Goal: Task Accomplishment & Management: Complete application form

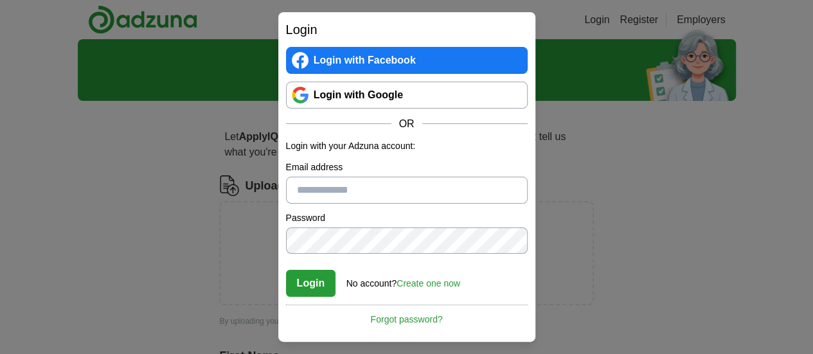
click at [377, 89] on link "Login with Google" at bounding box center [407, 95] width 242 height 27
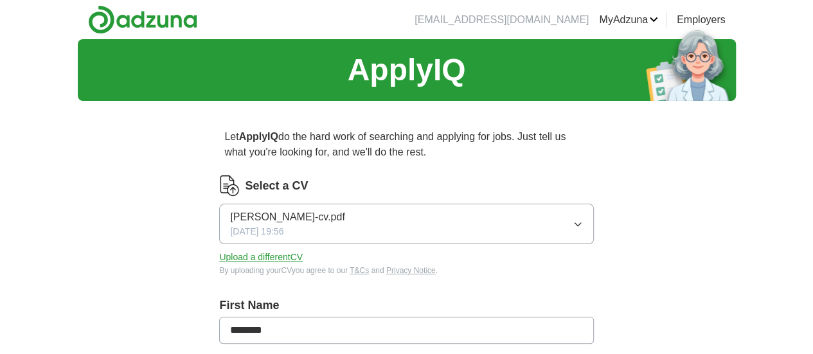
click at [303, 256] on button "Upload a different CV" at bounding box center [261, 257] width 84 height 13
click at [303, 258] on button "Upload a different CV" at bounding box center [261, 257] width 84 height 13
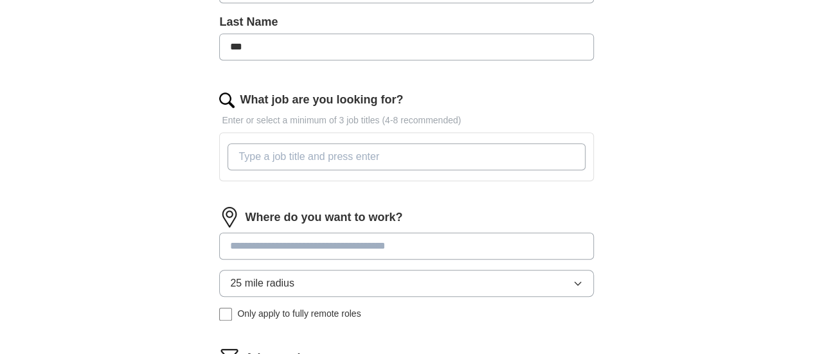
scroll to position [351, 0]
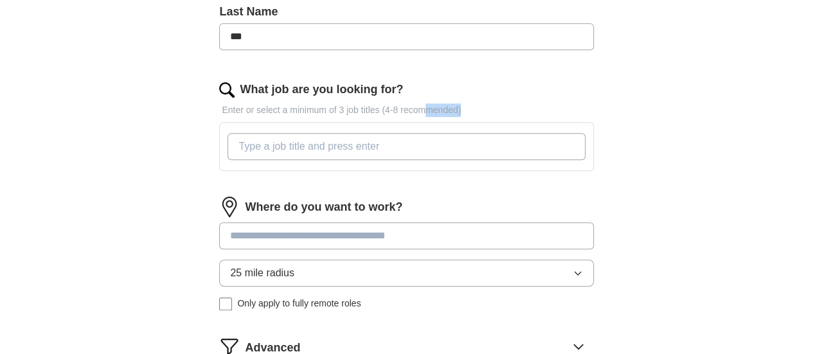
drag, startPoint x: 462, startPoint y: 109, endPoint x: 433, endPoint y: 150, distance: 50.3
click at [433, 150] on div "What job are you looking for? Enter or select a minimum of 3 job titles (4-8 re…" at bounding box center [406, 131] width 374 height 100
click at [433, 150] on input "What job are you looking for?" at bounding box center [406, 146] width 357 height 27
click at [406, 238] on input at bounding box center [406, 235] width 374 height 27
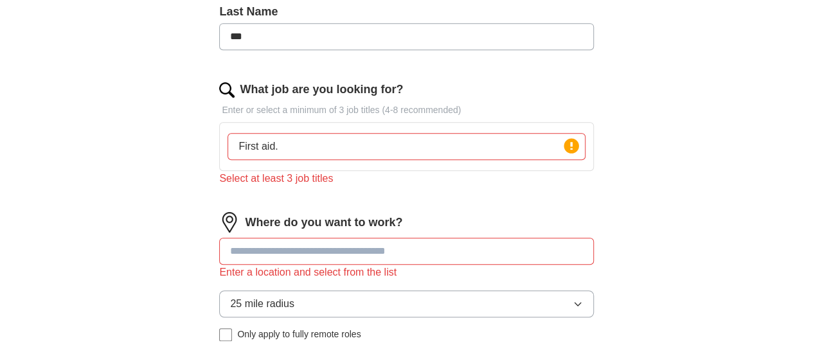
click at [372, 138] on input "First aid." at bounding box center [406, 146] width 357 height 27
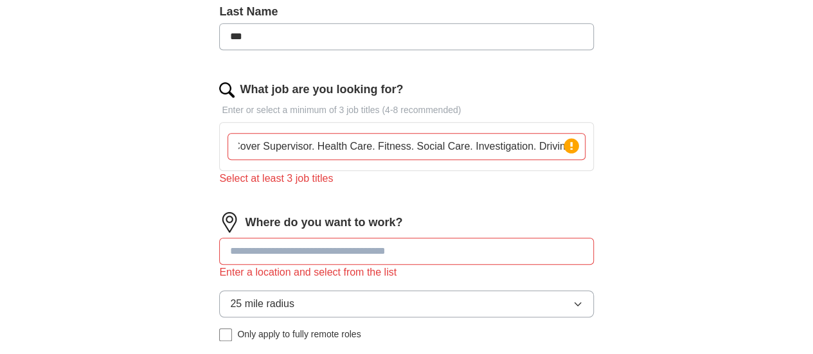
scroll to position [0, 120]
type input "First aid. Cover Supervisor. Health Care. Fitness. Social Care. Investigation. …"
click at [436, 246] on input at bounding box center [406, 251] width 374 height 27
type input "*****"
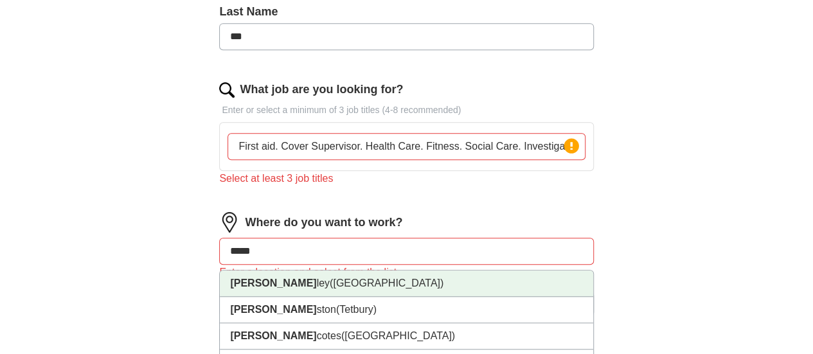
click at [421, 278] on span "([GEOGRAPHIC_DATA])" at bounding box center [387, 283] width 114 height 11
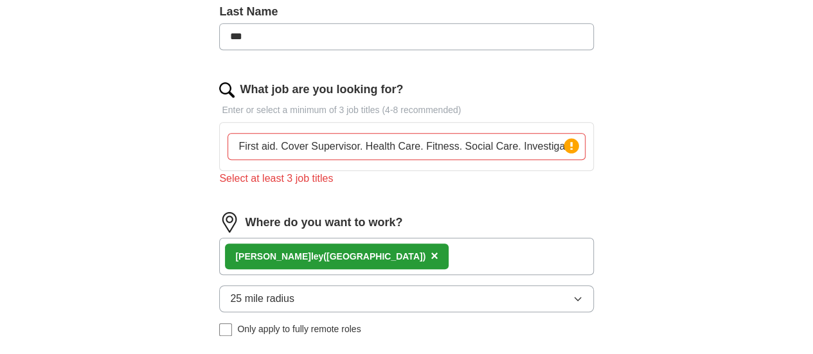
click at [573, 300] on icon "button" at bounding box center [578, 299] width 10 height 10
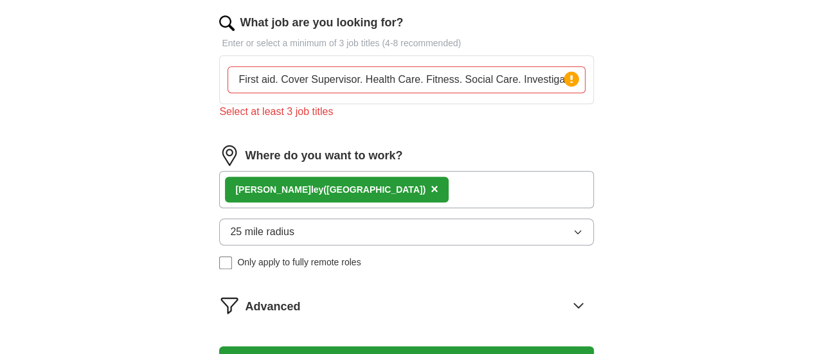
scroll to position [420, 0]
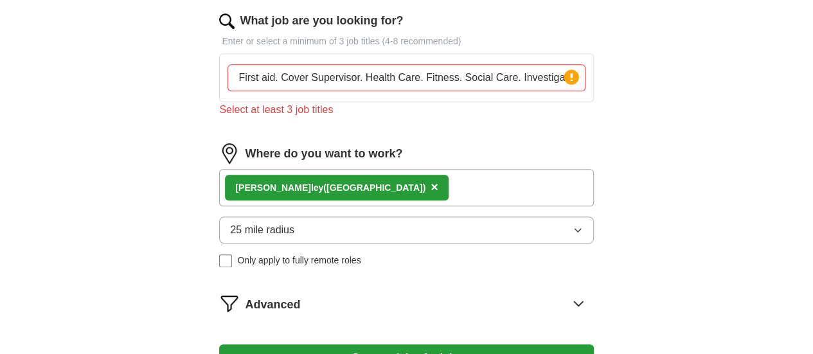
click at [527, 217] on button "25 mile radius" at bounding box center [406, 230] width 374 height 27
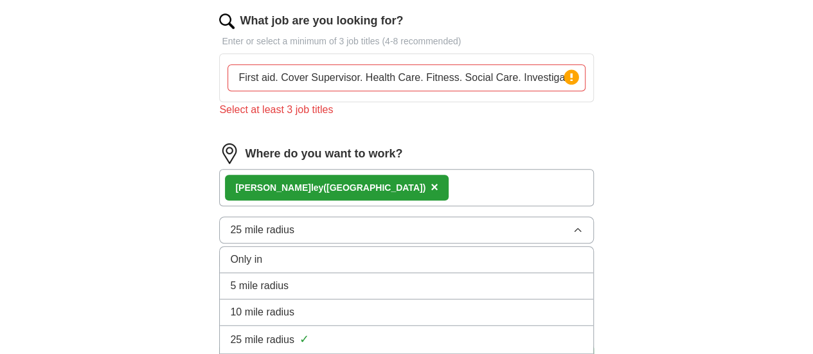
click at [345, 314] on div "10 mile radius" at bounding box center [406, 312] width 352 height 15
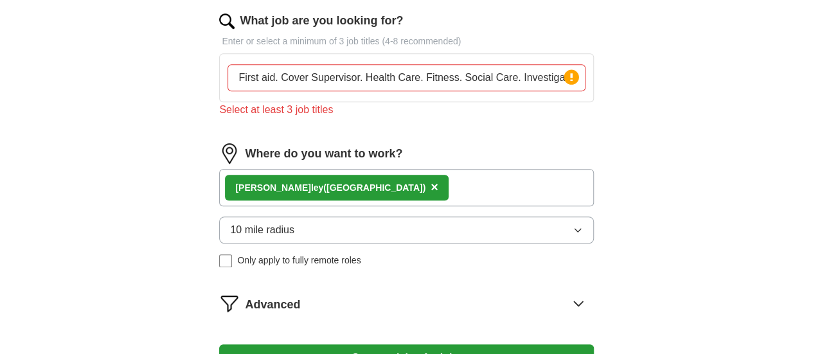
scroll to position [394, 0]
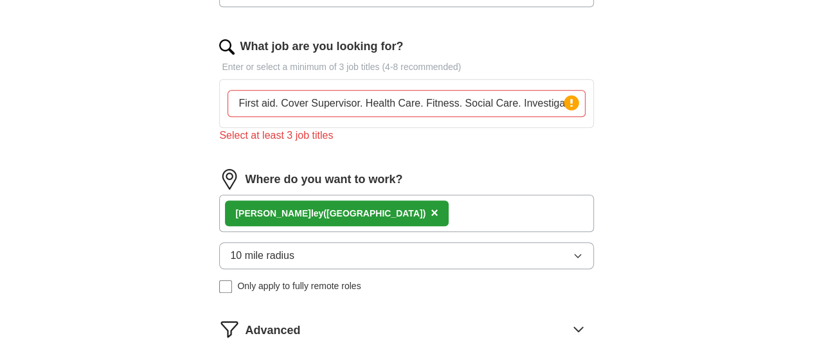
click at [453, 111] on input "First aid. Cover Supervisor. Health Care. Fitness. Social Care. Investigation. …" at bounding box center [406, 103] width 357 height 27
click at [400, 103] on input "First aid. Cover Supervisor. Health Care. Fitness. Social Care. Investigation. …" at bounding box center [406, 103] width 357 height 27
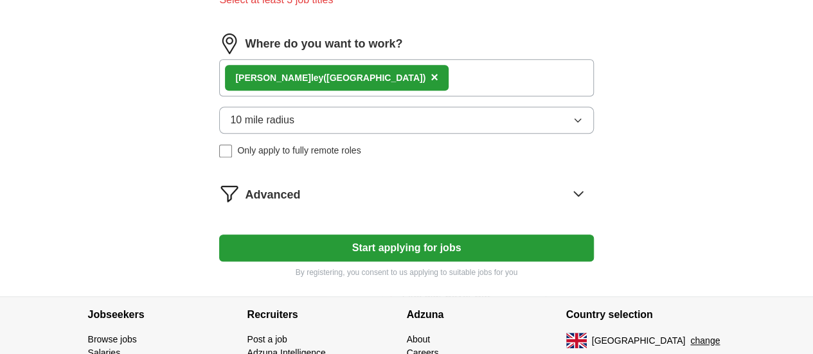
scroll to position [548, 0]
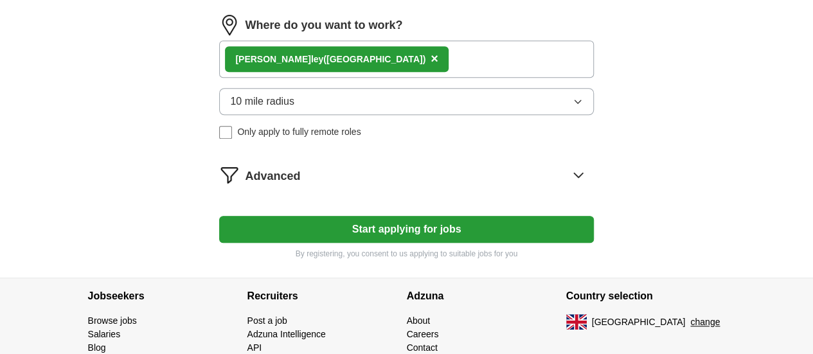
type input "First aid. Cover Supervisor. Attendance. Health Care. Fitness. Social Care. Inv…"
click at [412, 216] on button "Start applying for jobs" at bounding box center [406, 229] width 374 height 27
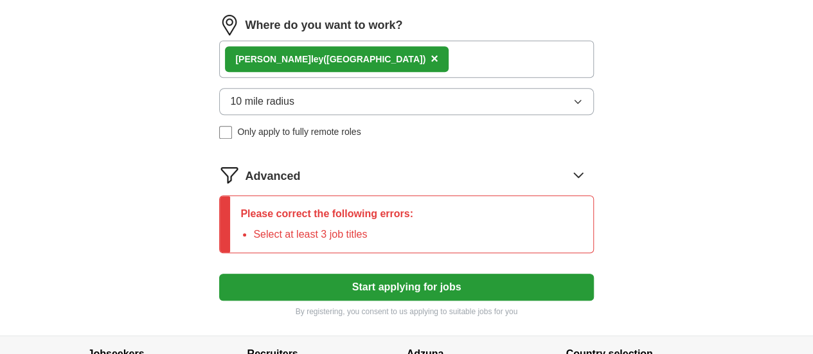
scroll to position [238, 0]
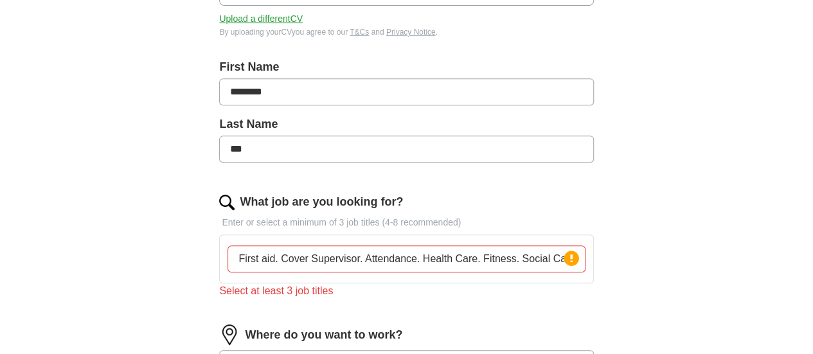
click at [386, 258] on input "First aid. Cover Supervisor. Attendance. Health Care. Fitness. Social Care. Inv…" at bounding box center [406, 259] width 357 height 27
click at [393, 255] on input "First aid. Cover Supervisor. Attendance. Health Care. Fitness. Social Care. Inv…" at bounding box center [406, 259] width 357 height 27
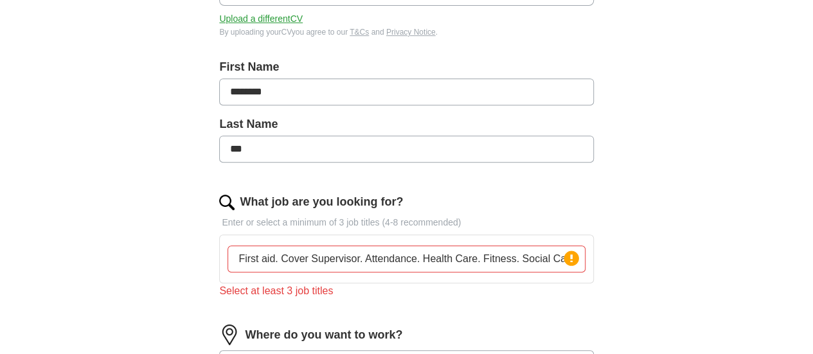
click at [393, 255] on input "First aid. Cover Supervisor. Attendance. Health Care. Fitness. Social Care. Inv…" at bounding box center [406, 259] width 357 height 27
click at [564, 256] on circle at bounding box center [571, 258] width 15 height 15
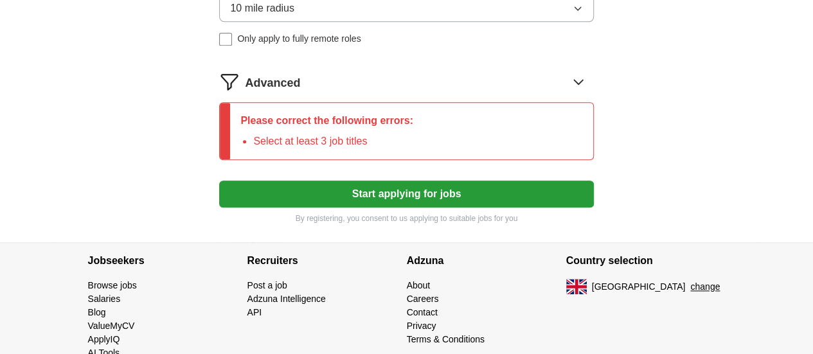
scroll to position [669, 0]
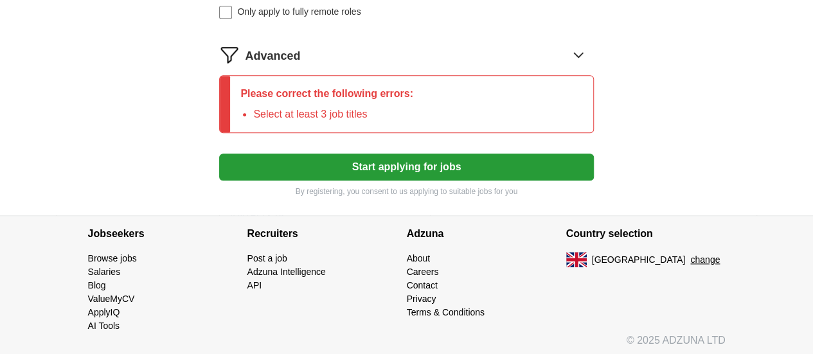
click at [357, 158] on button "Start applying for jobs" at bounding box center [406, 167] width 374 height 27
click at [447, 168] on button "Start applying for jobs" at bounding box center [406, 167] width 374 height 27
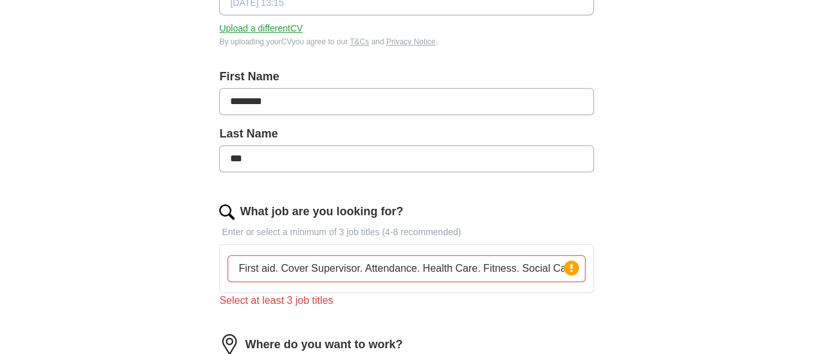
scroll to position [255, 0]
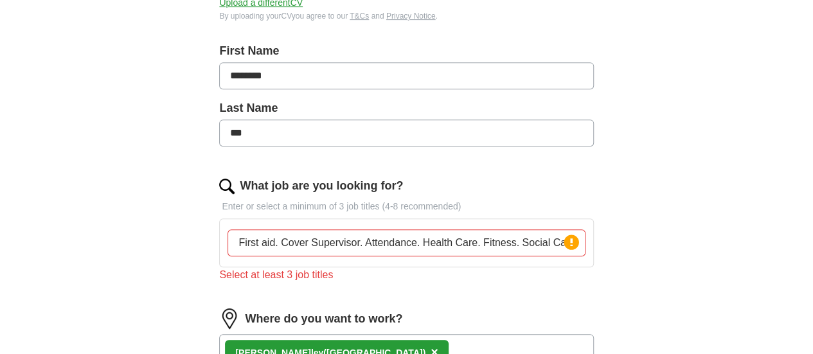
click at [267, 251] on input "First aid. Cover Supervisor. Attendance. Health Care. Fitness. Social Care. Inv…" at bounding box center [406, 242] width 357 height 27
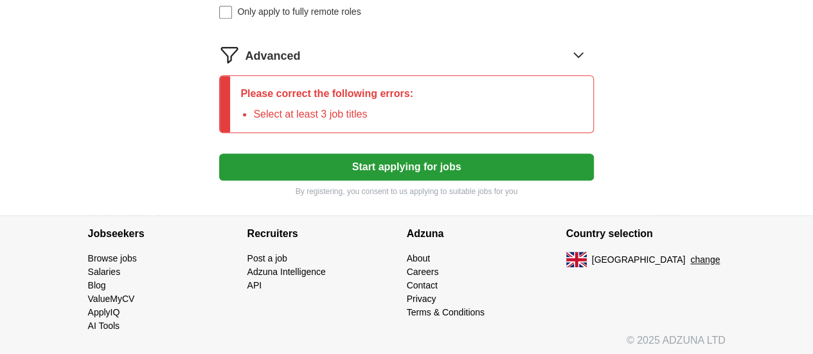
scroll to position [669, 0]
click at [391, 161] on button "Start applying for jobs" at bounding box center [406, 167] width 374 height 27
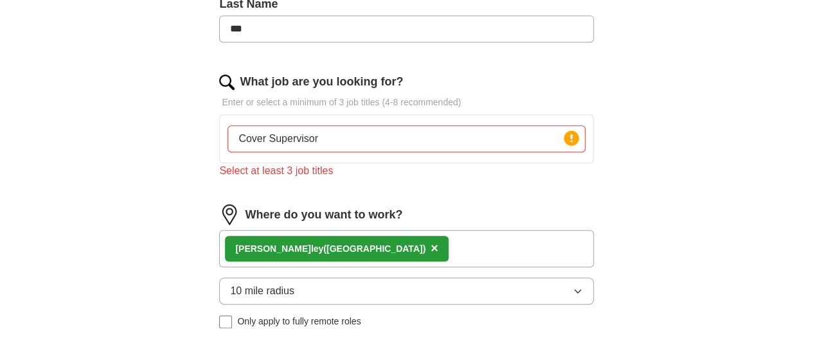
click at [526, 138] on input "Cover Supervisor" at bounding box center [406, 138] width 357 height 27
click at [318, 100] on p "Enter or select a minimum of 3 job titles (4-8 recommended)" at bounding box center [406, 102] width 374 height 13
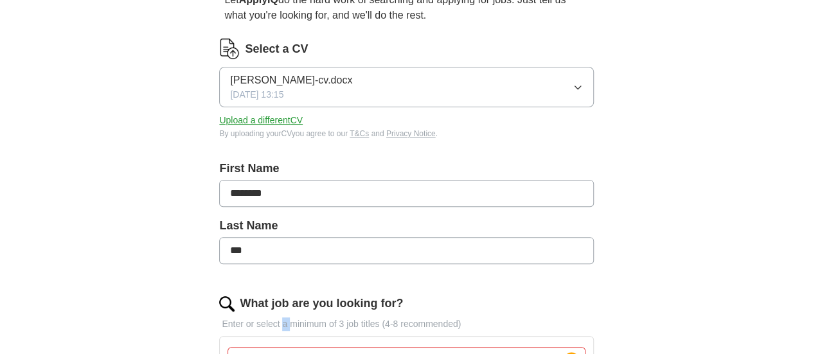
scroll to position [248, 0]
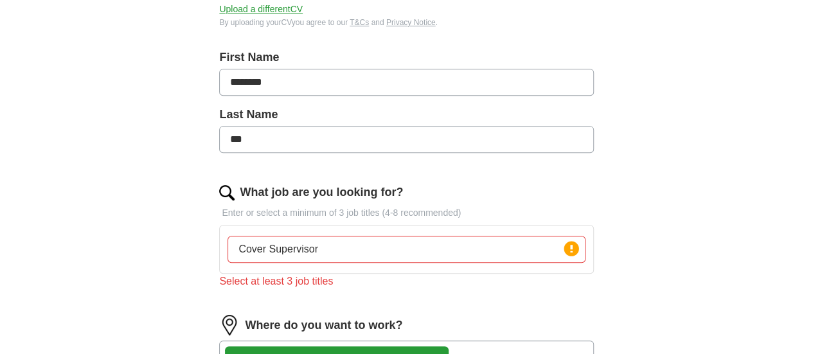
click at [378, 251] on input "Cover Supervisor" at bounding box center [406, 249] width 357 height 27
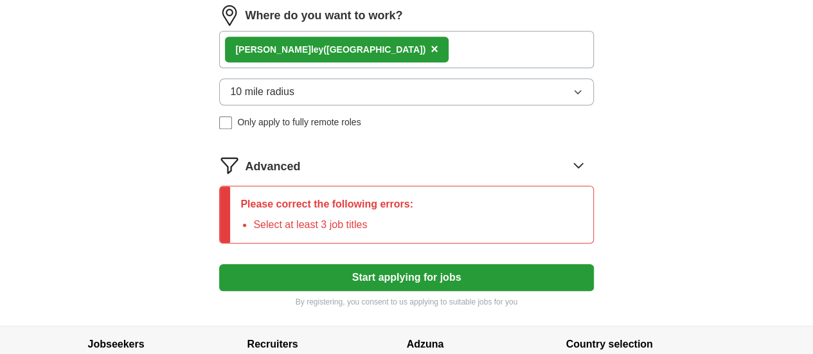
type input "Cover Supervisor. First Aid. Health Care."
click at [440, 265] on button "Start applying for jobs" at bounding box center [406, 277] width 374 height 27
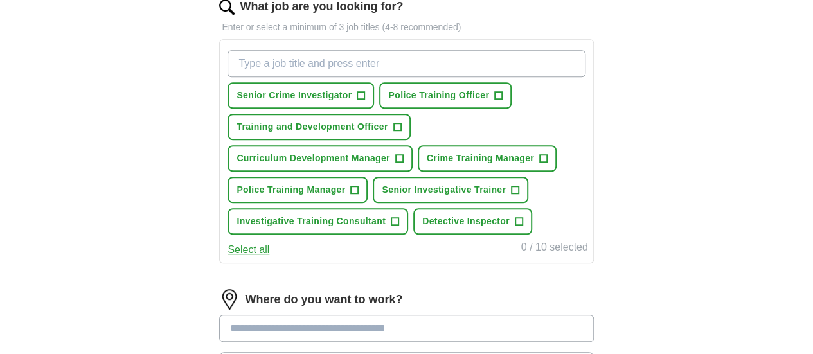
scroll to position [437, 0]
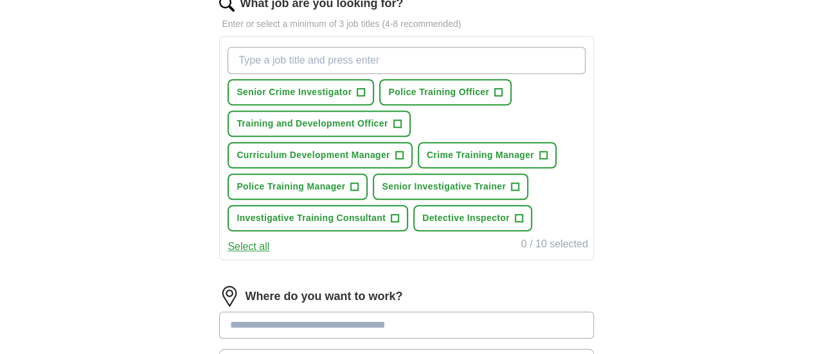
click at [269, 255] on button "Select all" at bounding box center [249, 246] width 42 height 15
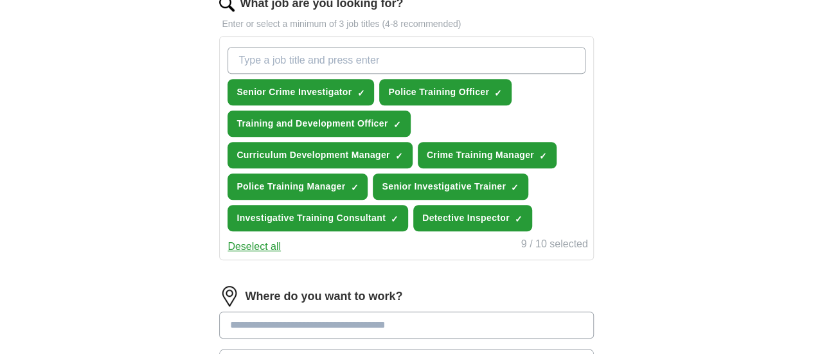
click at [400, 64] on input "What job are you looking for?" at bounding box center [406, 60] width 357 height 27
type input "First AID"
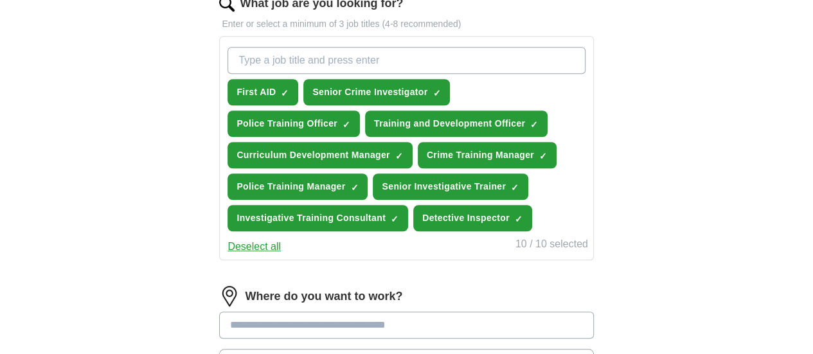
click at [444, 57] on input "What job are you looking for?" at bounding box center [406, 60] width 357 height 27
click at [276, 85] on span "First AID" at bounding box center [256, 91] width 39 height 13
click at [660, 148] on div "ApplyIQ Let ApplyIQ do the hard work of searching and applying for jobs. Just t…" at bounding box center [407, 70] width 658 height 937
click at [435, 57] on input "What job are you looking for?" at bounding box center [406, 60] width 357 height 27
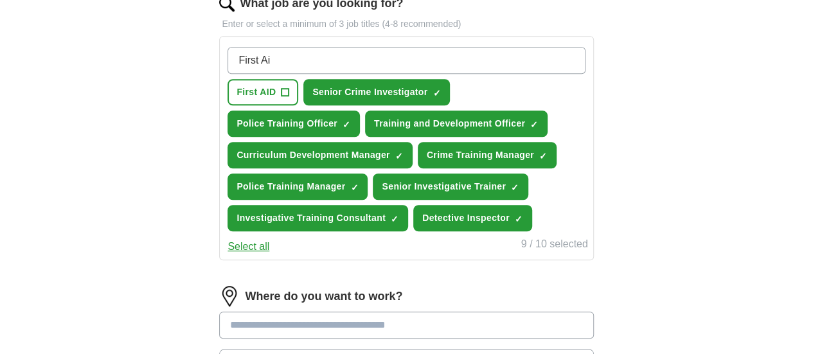
type input "First Aid"
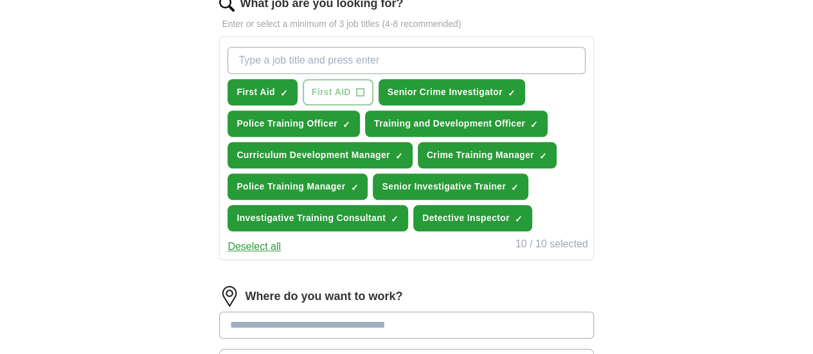
click at [422, 56] on input "What job are you looking for?" at bounding box center [406, 60] width 357 height 27
type input "Cover Supervisor"
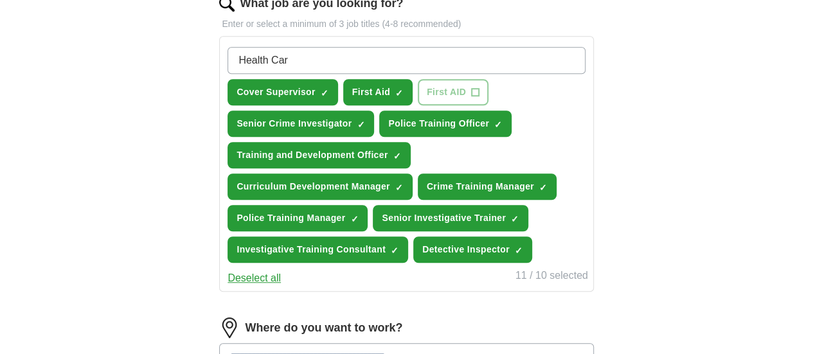
type input "Health Care"
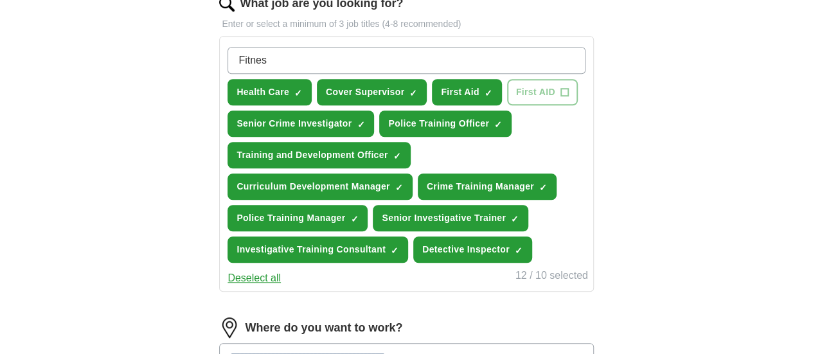
type input "Fitness"
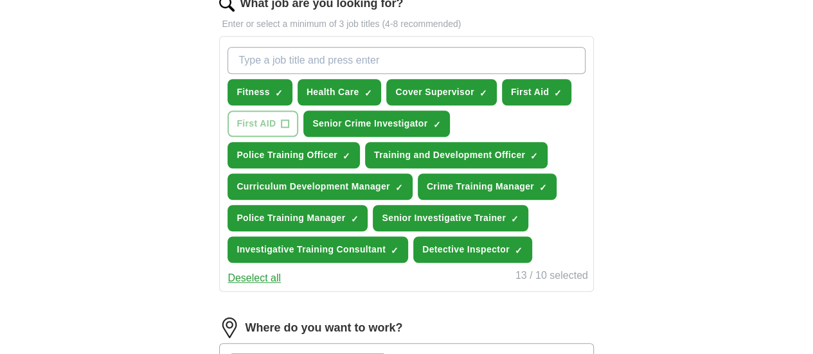
scroll to position [747, 0]
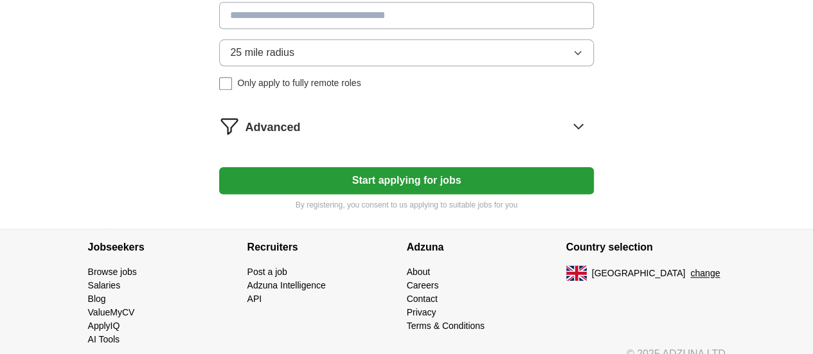
click at [440, 194] on button "Start applying for jobs" at bounding box center [406, 180] width 374 height 27
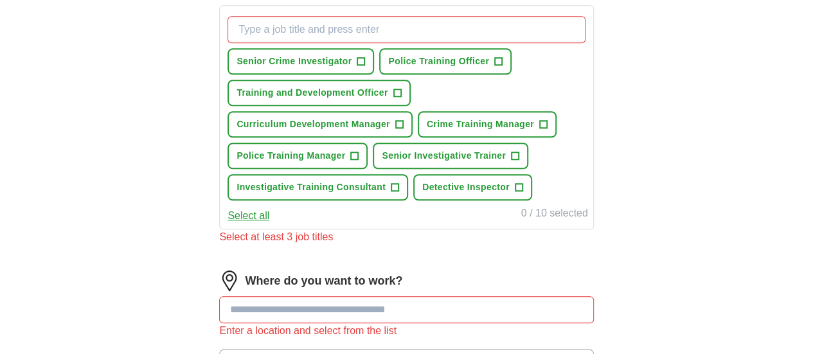
scroll to position [478, 0]
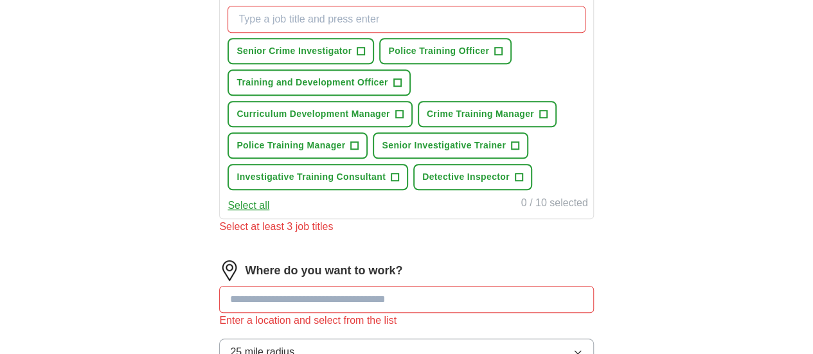
click at [269, 213] on button "Select all" at bounding box center [249, 205] width 42 height 15
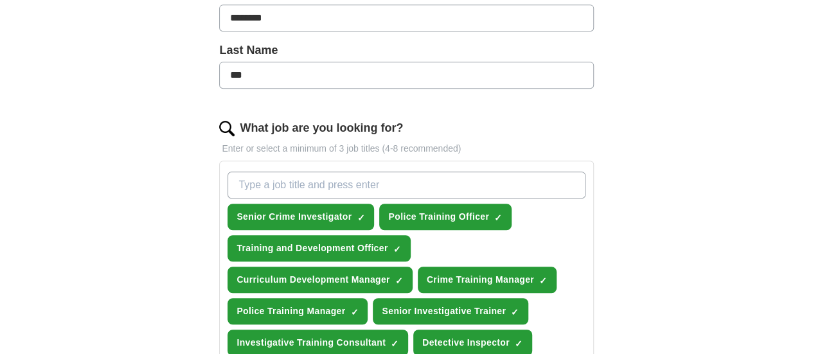
scroll to position [307, 0]
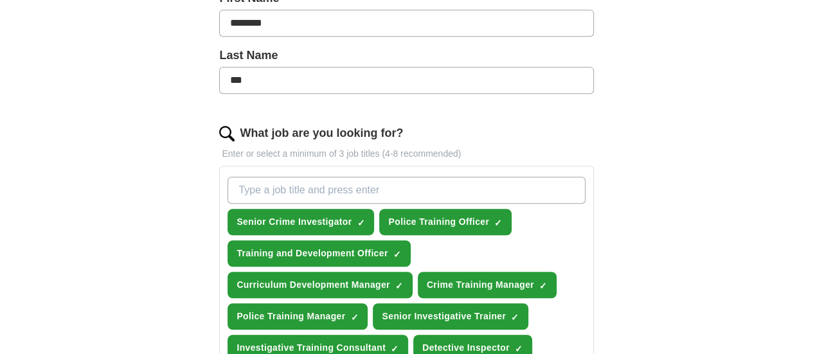
click at [420, 187] on input "What job are you looking for?" at bounding box center [406, 190] width 357 height 27
type input "First Aid"
click at [228, 209] on button "Senior Crime Investigator ✓ ×" at bounding box center [301, 222] width 147 height 26
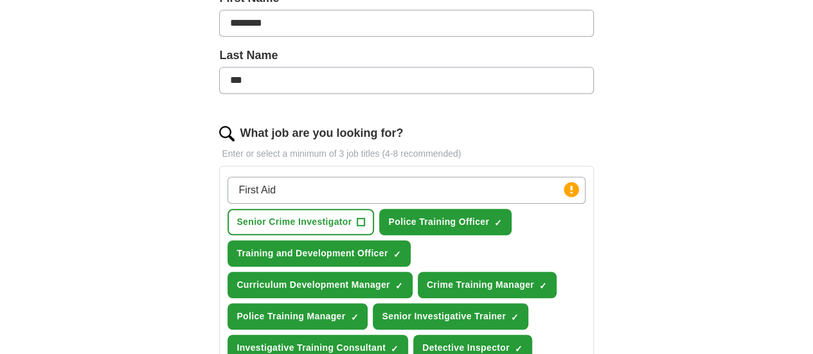
click at [345, 193] on input "First Aid" at bounding box center [406, 190] width 357 height 27
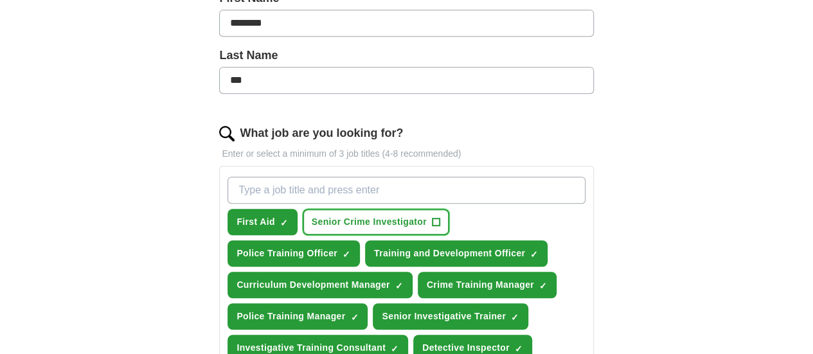
click at [401, 218] on span "Senior Crime Investigator" at bounding box center [369, 221] width 115 height 13
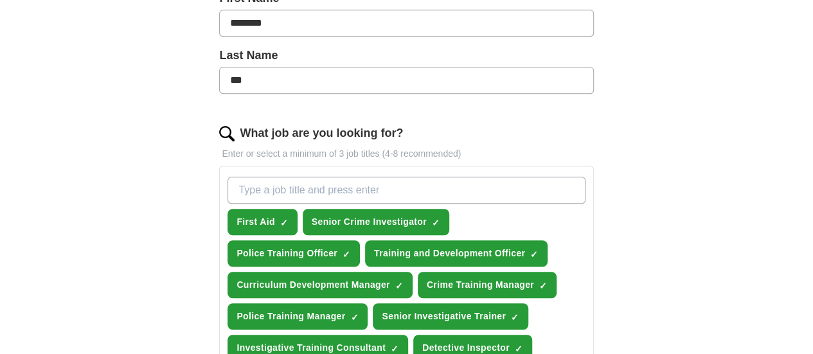
click at [424, 195] on input "What job are you looking for?" at bounding box center [406, 190] width 357 height 27
type input "Cover Supervisor"
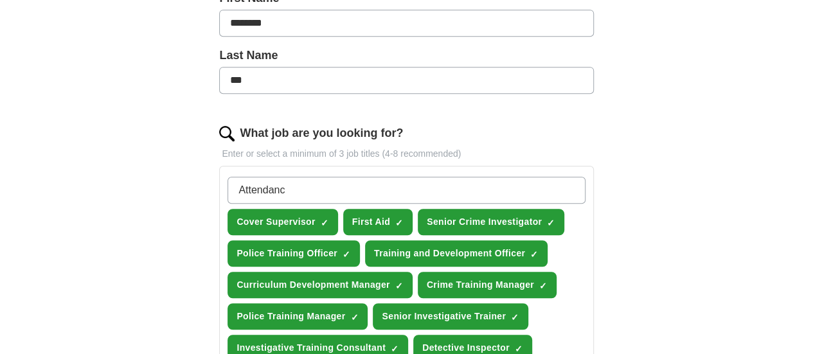
type input "Attendance"
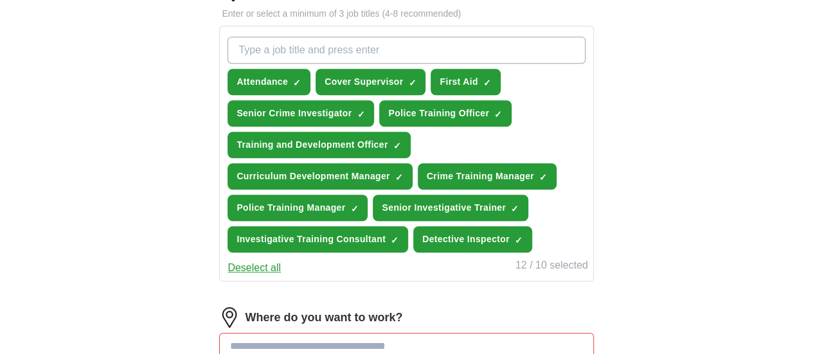
scroll to position [436, 0]
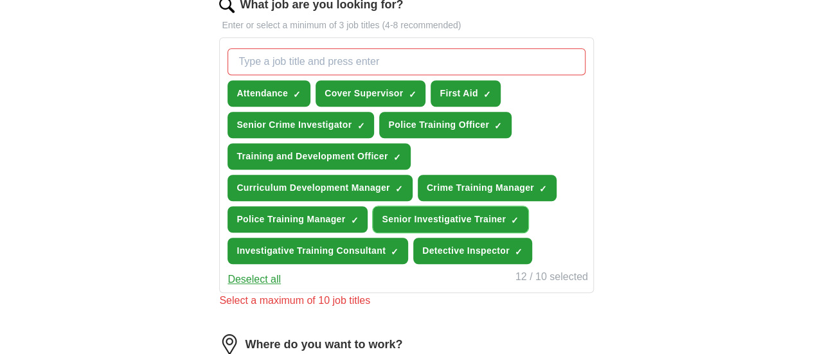
click at [383, 233] on button "Senior Investigative Trainer ✓ ×" at bounding box center [451, 219] width 156 height 26
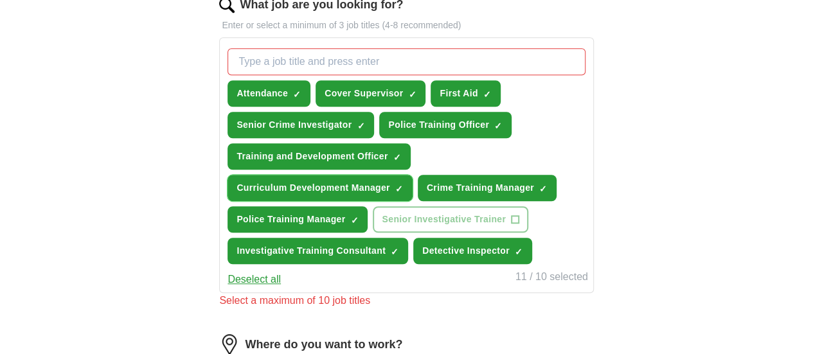
click at [390, 192] on span "Curriculum Development Manager" at bounding box center [313, 187] width 153 height 13
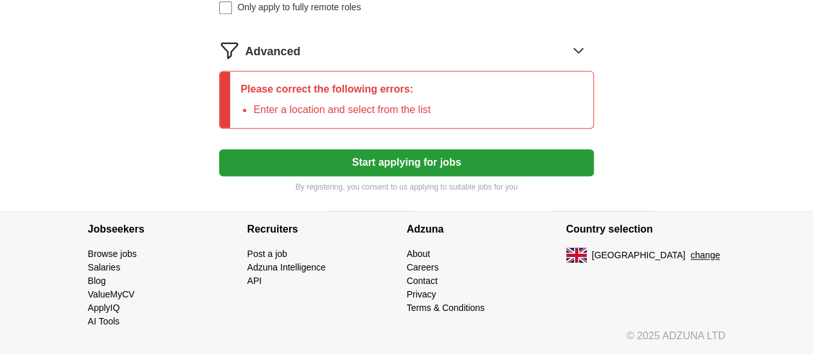
scroll to position [881, 0]
click at [464, 176] on button "Start applying for jobs" at bounding box center [406, 162] width 374 height 27
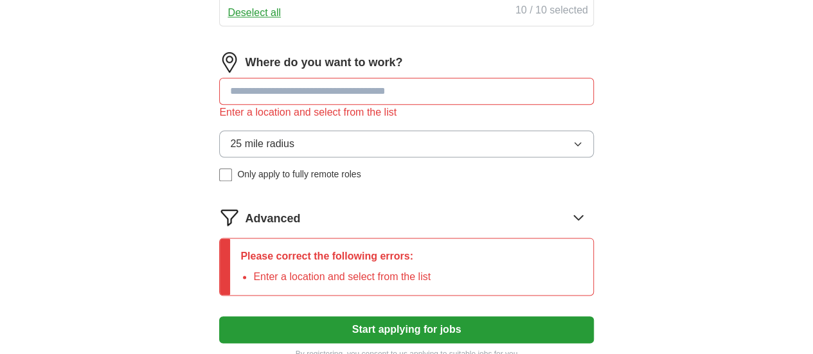
scroll to position [710, 0]
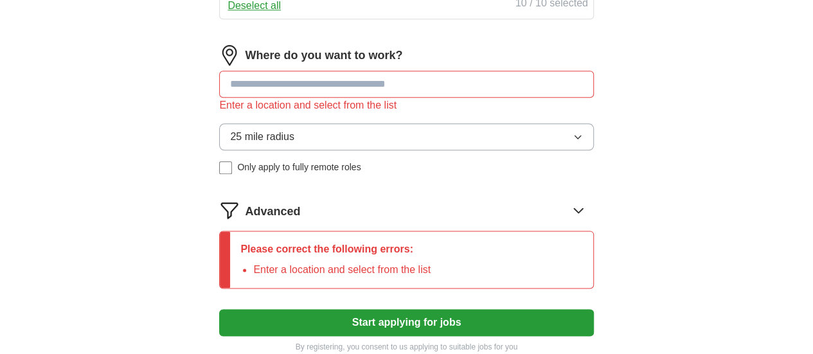
click at [424, 98] on input at bounding box center [406, 84] width 374 height 27
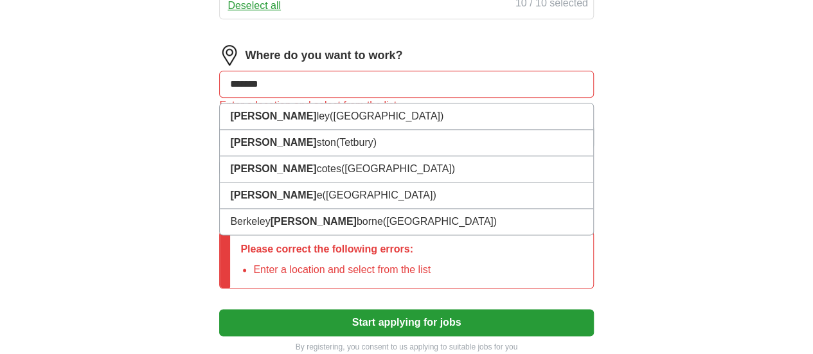
type input "********"
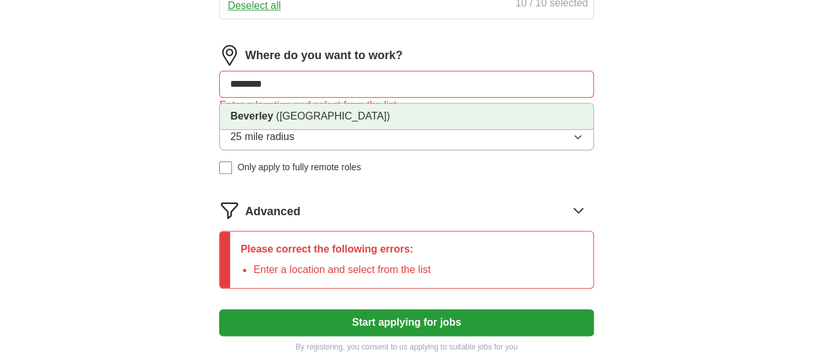
click at [390, 121] on span "([GEOGRAPHIC_DATA])" at bounding box center [333, 116] width 114 height 11
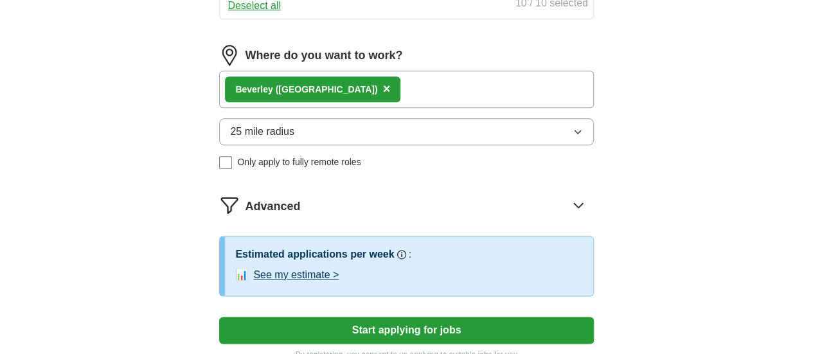
click at [342, 145] on button "25 mile radius" at bounding box center [406, 131] width 374 height 27
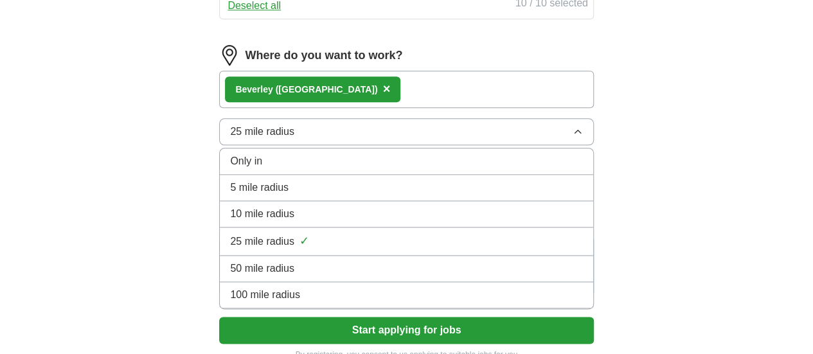
click at [338, 222] on div "10 mile radius" at bounding box center [406, 213] width 352 height 15
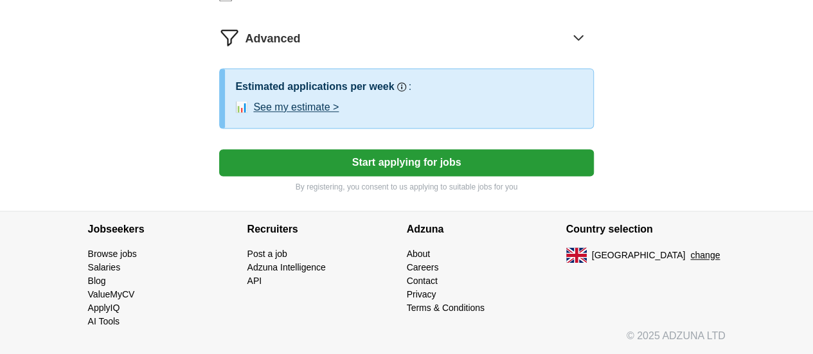
scroll to position [915, 0]
click at [434, 176] on button "Start applying for jobs" at bounding box center [406, 162] width 374 height 27
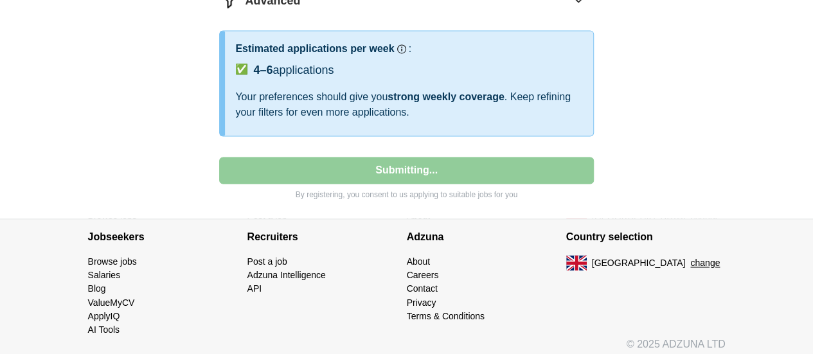
select select "**"
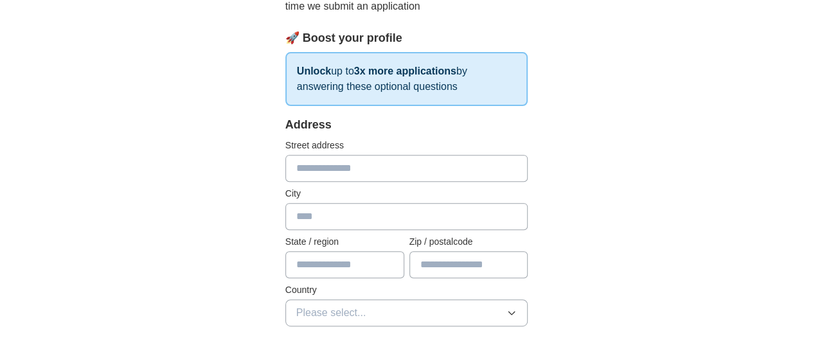
scroll to position [180, 0]
click at [464, 258] on input "text" at bounding box center [468, 263] width 119 height 27
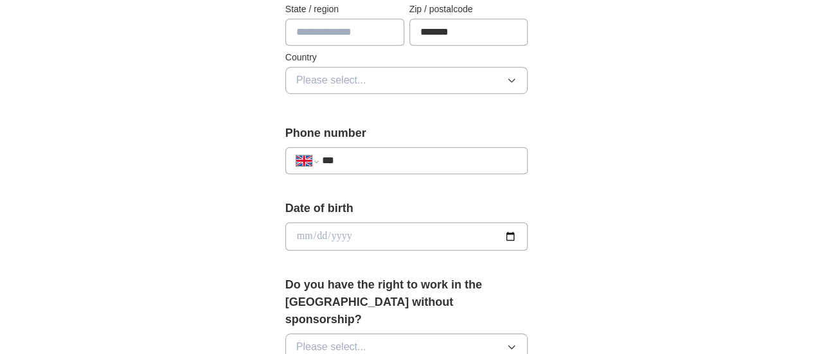
scroll to position [454, 0]
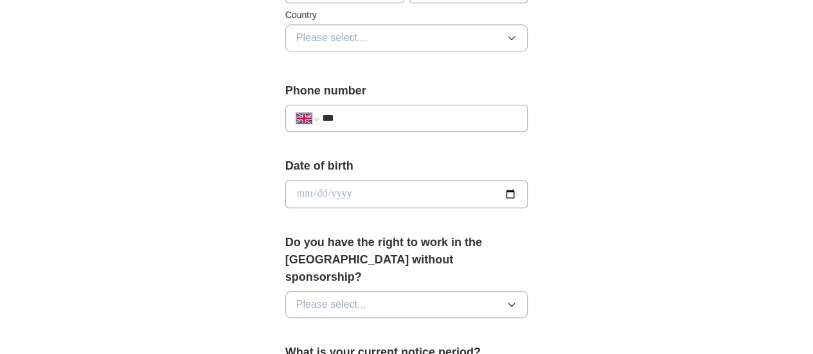
type input "*******"
click at [394, 190] on input "date" at bounding box center [406, 194] width 243 height 28
type input "**********"
click at [442, 291] on button "Please select..." at bounding box center [406, 304] width 243 height 27
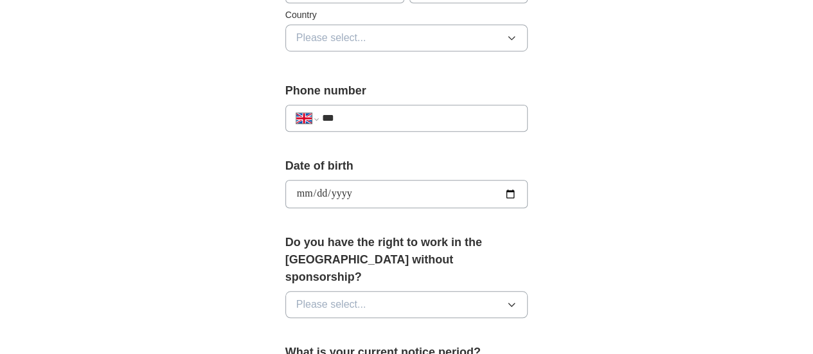
click at [442, 291] on button "Please select..." at bounding box center [406, 304] width 243 height 27
click at [352, 327] on div "Yes" at bounding box center [406, 334] width 221 height 15
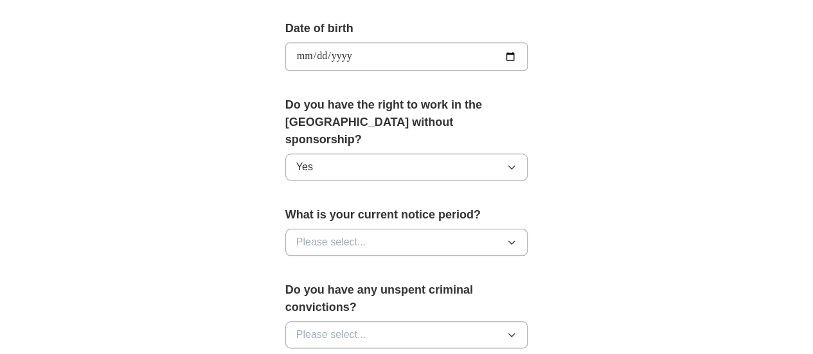
scroll to position [617, 0]
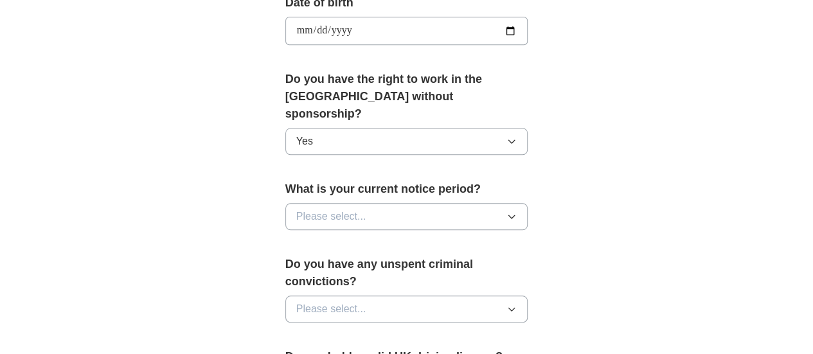
click at [508, 203] on button "Please select..." at bounding box center [406, 216] width 243 height 27
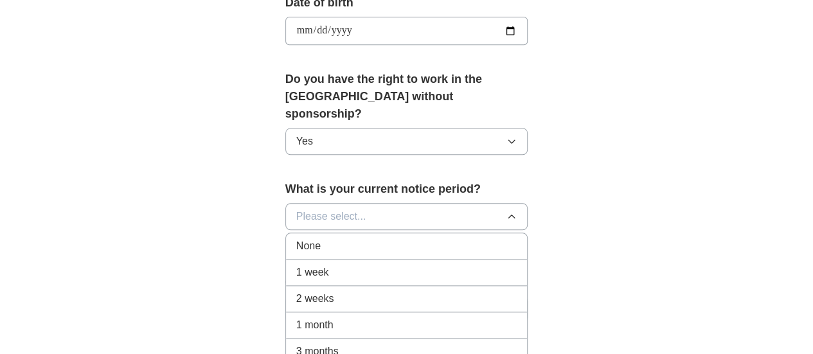
click at [350, 238] on div "None" at bounding box center [406, 245] width 221 height 15
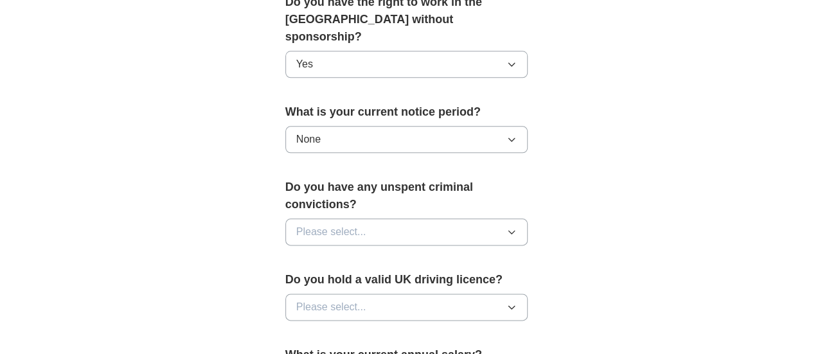
scroll to position [720, 0]
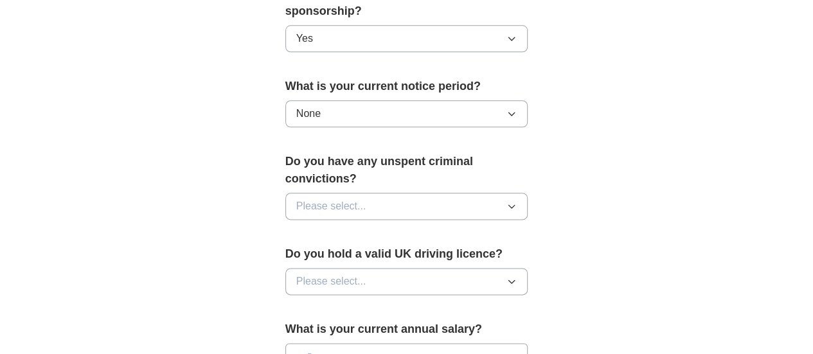
click at [364, 107] on div "What is your current notice period? None" at bounding box center [406, 108] width 243 height 60
click at [356, 154] on div "Do you have any unspent criminal convictions? Please select..." at bounding box center [406, 191] width 243 height 77
click at [355, 193] on button "Please select..." at bounding box center [406, 206] width 243 height 27
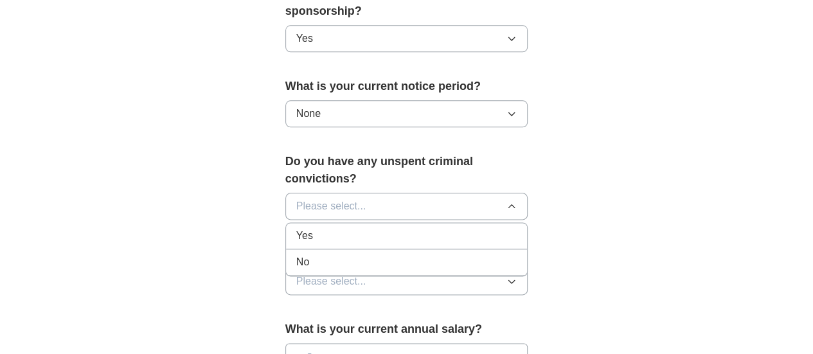
click at [301, 255] on div "No" at bounding box center [406, 262] width 221 height 15
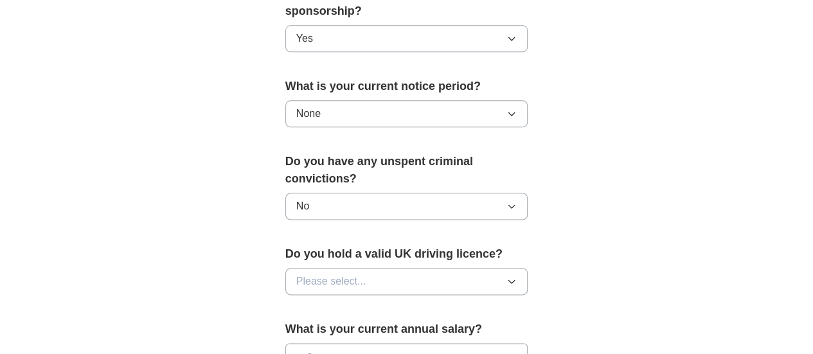
click at [318, 274] on span "Please select..." at bounding box center [331, 281] width 70 height 15
click at [298, 303] on div "Yes" at bounding box center [406, 310] width 221 height 15
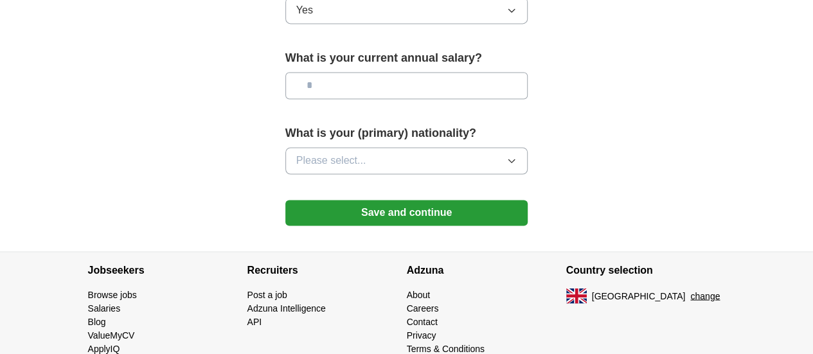
click at [438, 200] on button "Save and continue" at bounding box center [406, 213] width 243 height 26
